Goal: Transaction & Acquisition: Purchase product/service

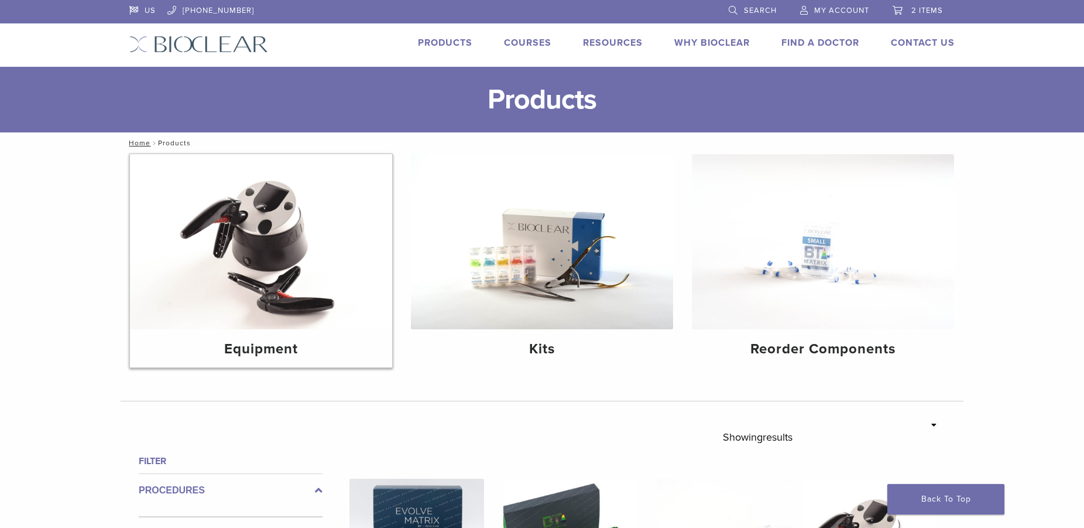
scroll to position [37, 0]
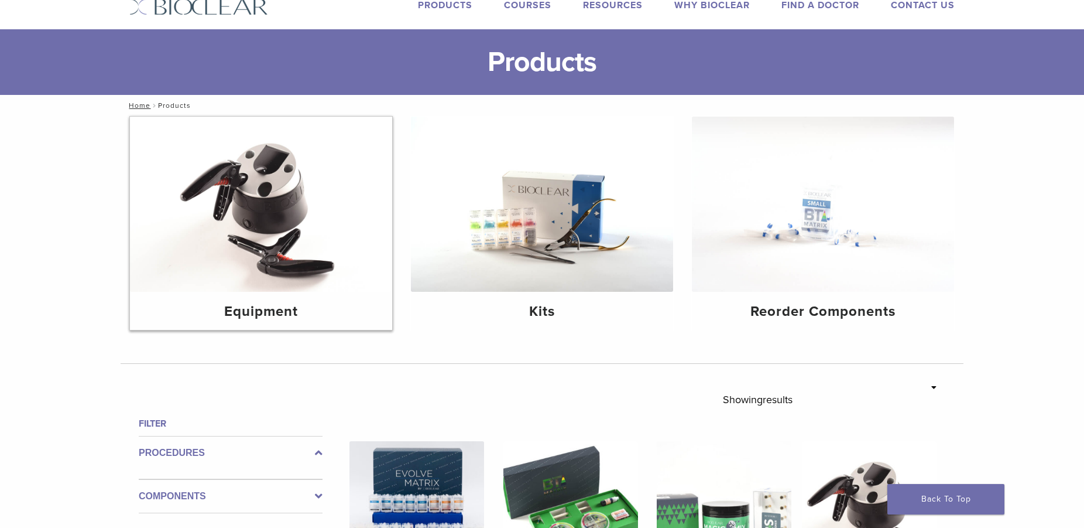
click at [296, 196] on img at bounding box center [261, 204] width 262 height 175
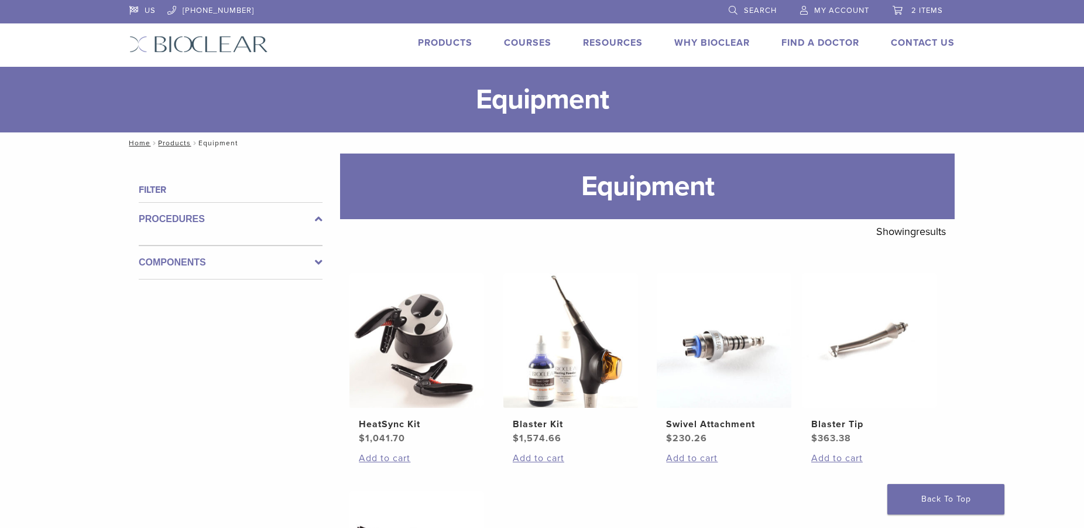
click at [924, 13] on span "2 items" at bounding box center [928, 10] width 32 height 9
click at [934, 10] on span "2 items" at bounding box center [928, 10] width 32 height 9
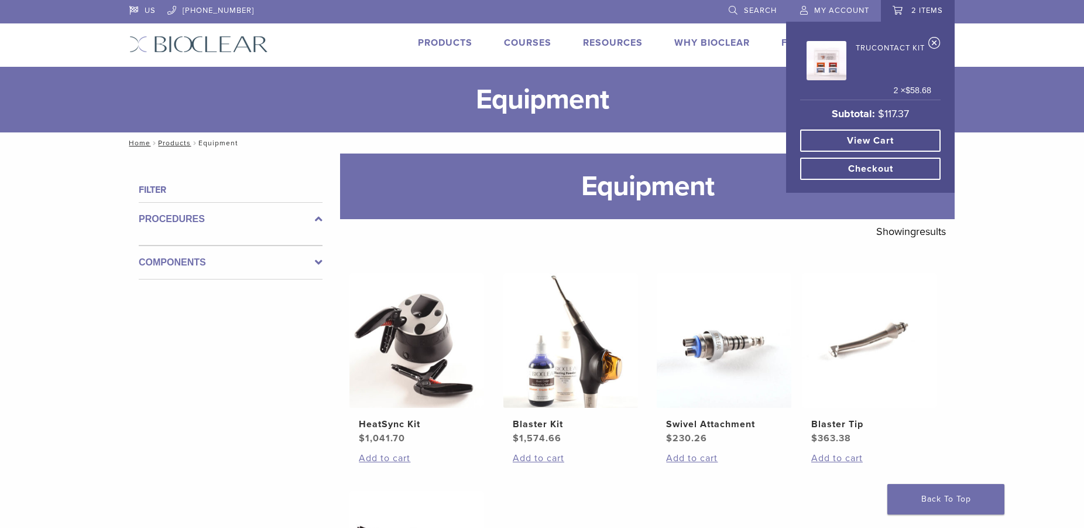
click at [827, 59] on img at bounding box center [826, 60] width 39 height 39
